Goal: Find specific fact: Find specific fact

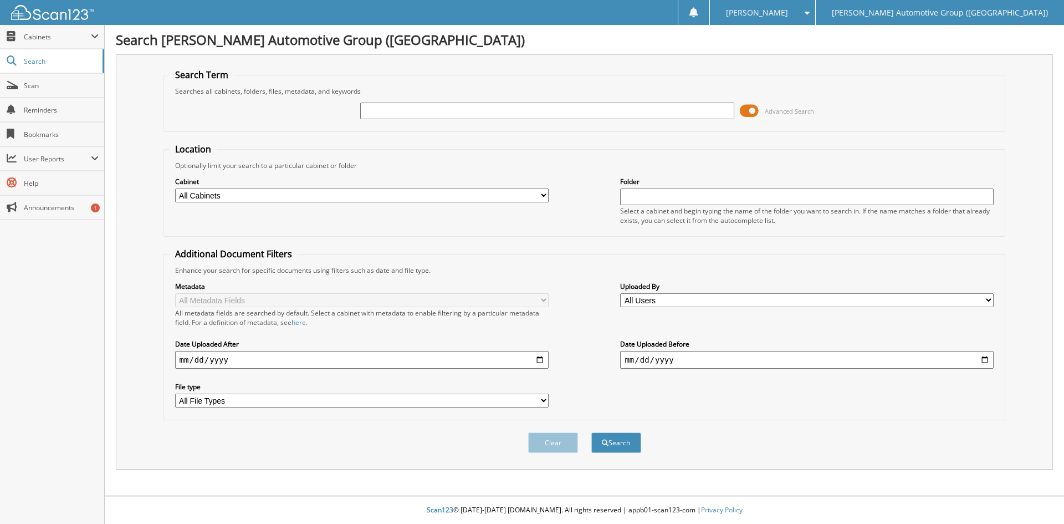
click at [378, 110] on input "text" at bounding box center [547, 111] width 374 height 17
type input "1024927"
click at [616, 445] on button "Search" at bounding box center [617, 442] width 50 height 21
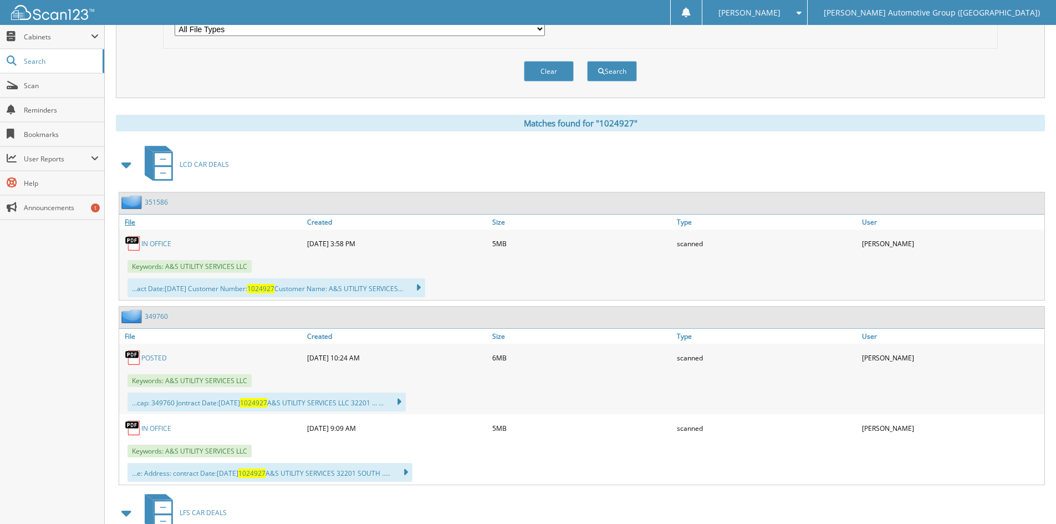
scroll to position [499, 0]
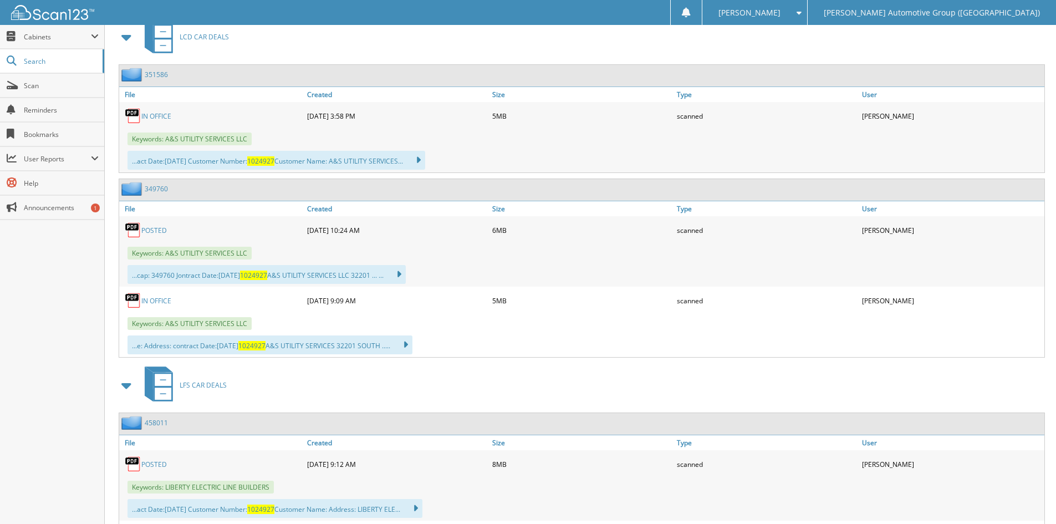
click at [157, 227] on link "POSTED" at bounding box center [154, 230] width 26 height 9
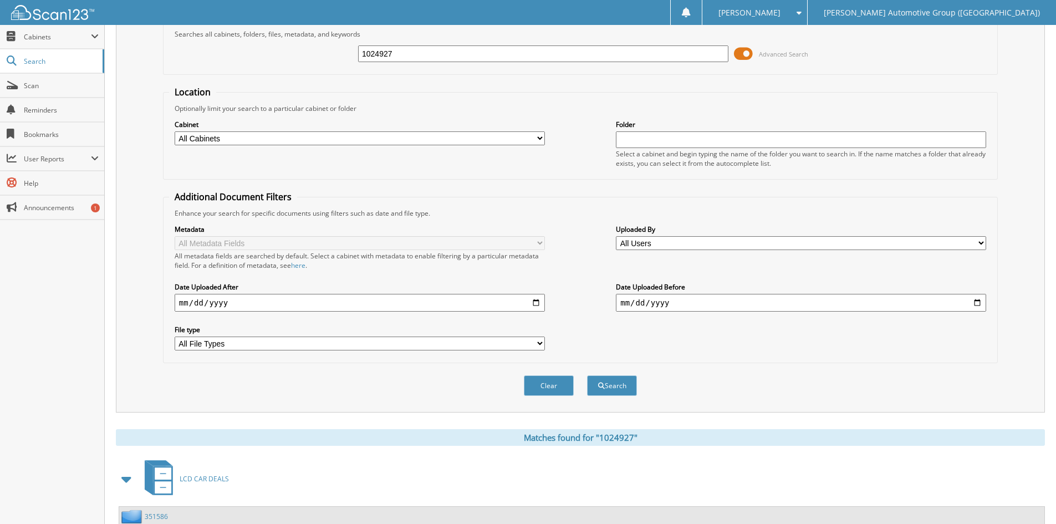
scroll to position [0, 0]
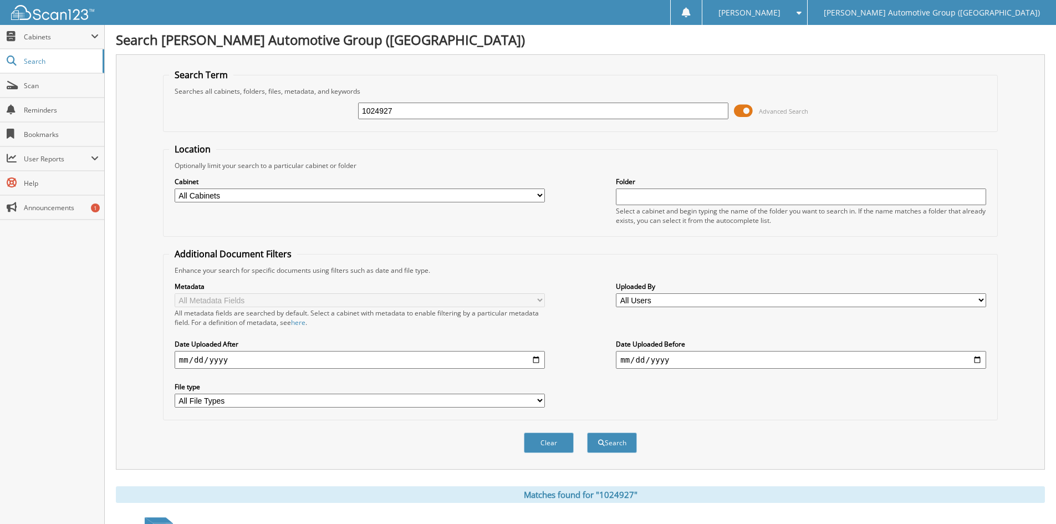
drag, startPoint x: 421, startPoint y: 111, endPoint x: 282, endPoint y: 123, distance: 139.7
click at [282, 123] on div "1024927 Advanced Search" at bounding box center [580, 111] width 823 height 30
type input "351586"
click at [611, 443] on button "Search" at bounding box center [612, 442] width 50 height 21
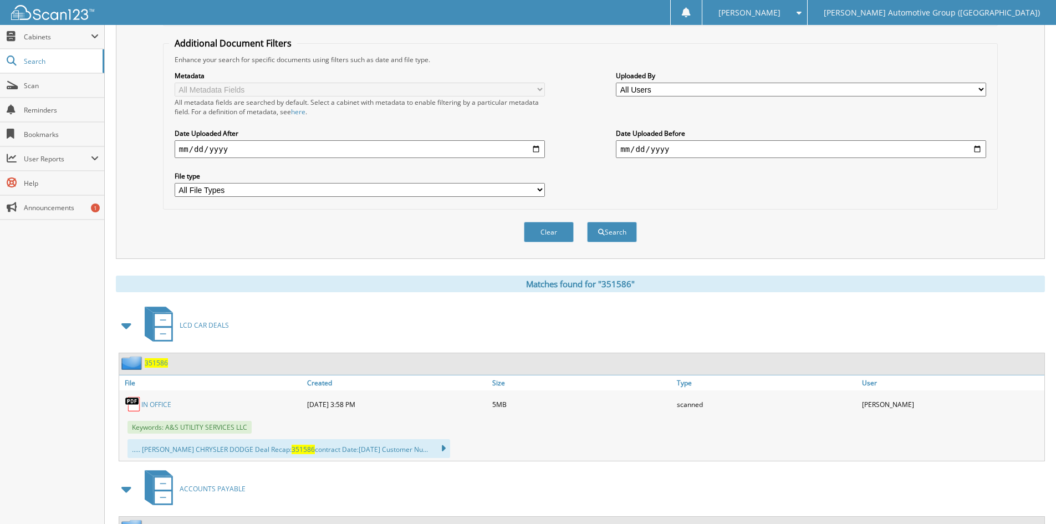
scroll to position [333, 0]
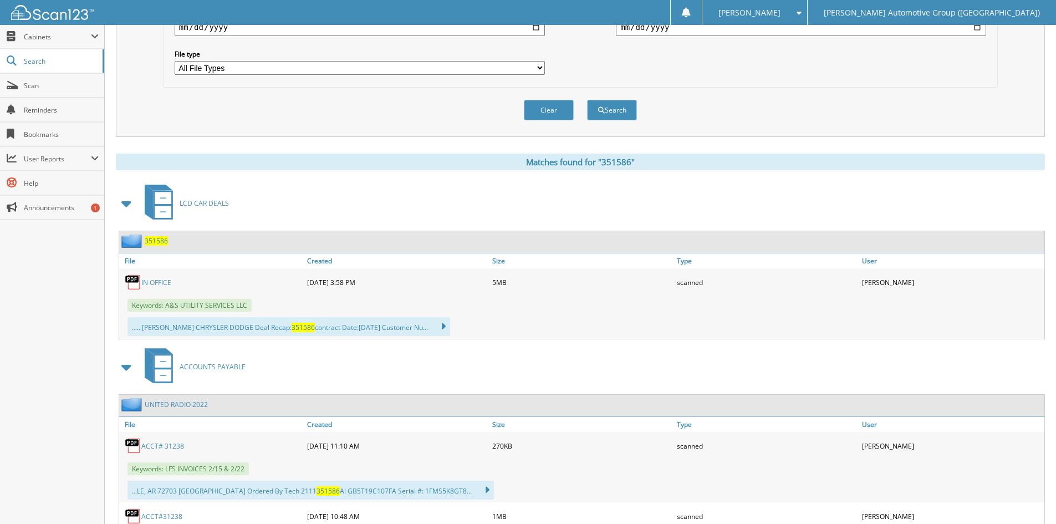
click at [159, 241] on span "351586" at bounding box center [156, 240] width 23 height 9
